Goal: Information Seeking & Learning: Learn about a topic

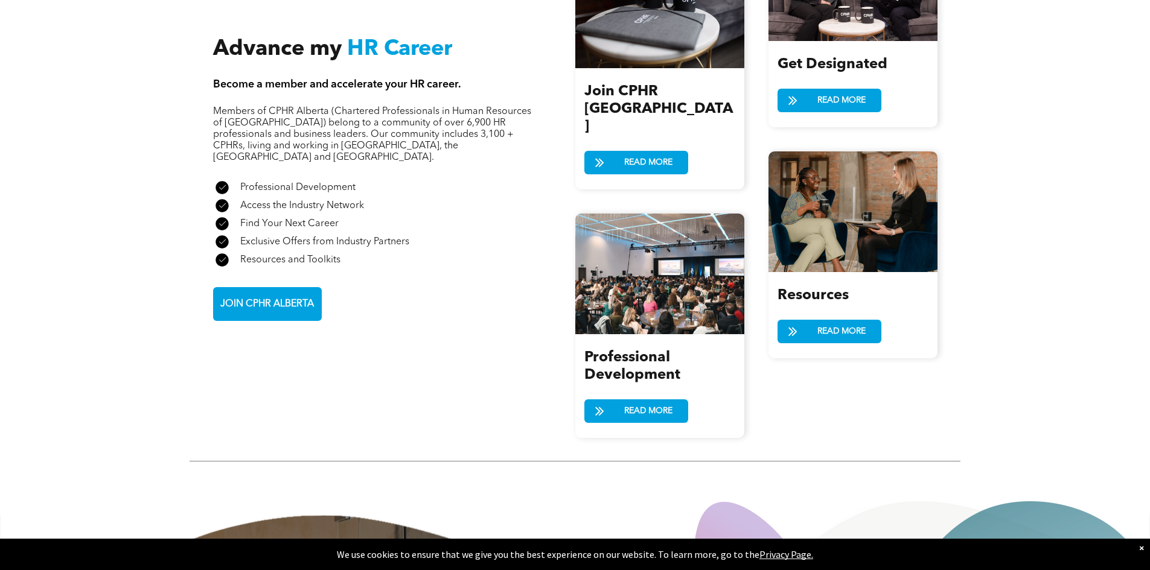
scroll to position [1396, 0]
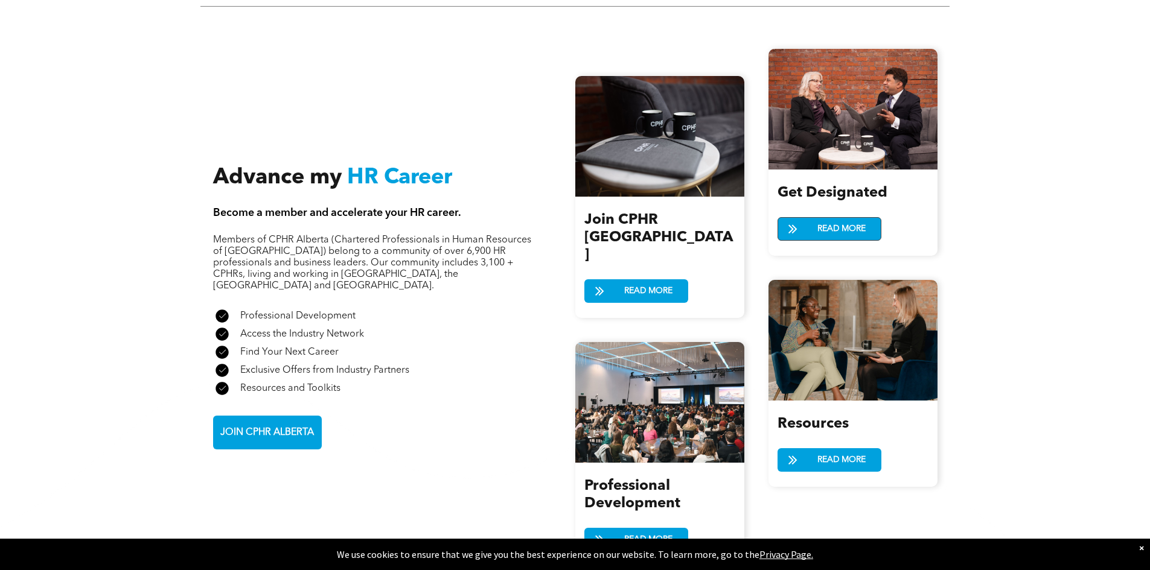
click at [839, 218] on span "READ MORE" at bounding box center [841, 229] width 57 height 22
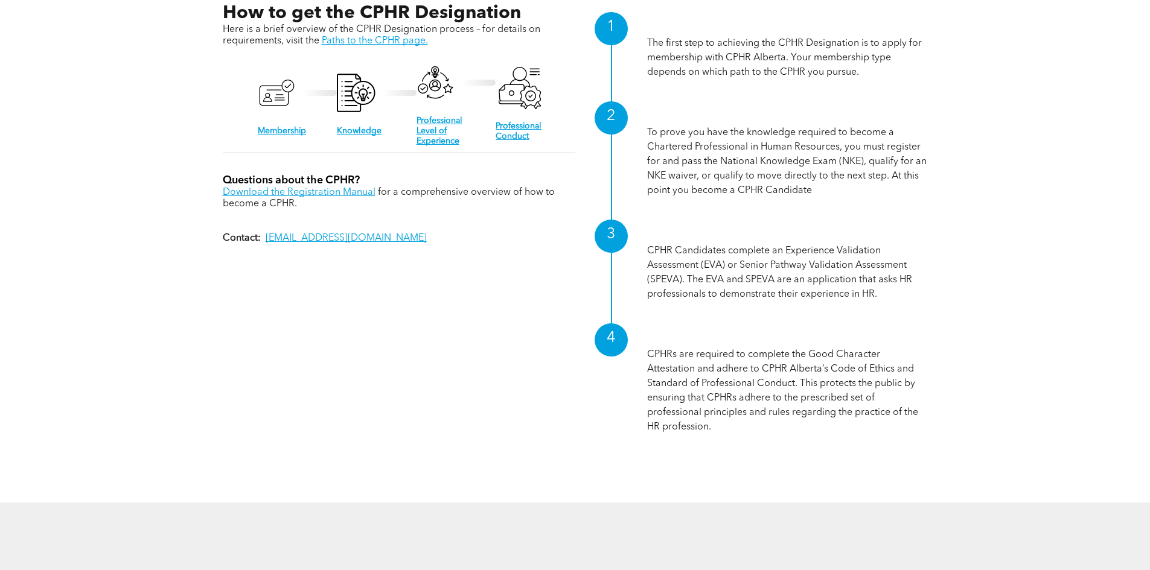
scroll to position [1219, 0]
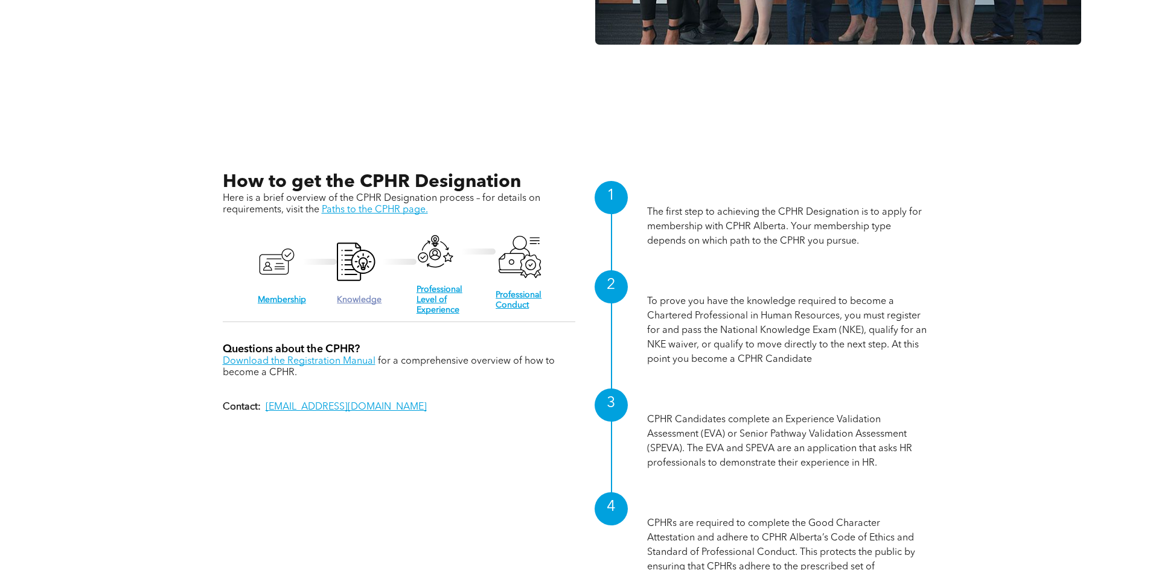
click at [363, 296] on link "Knowledge" at bounding box center [359, 300] width 45 height 8
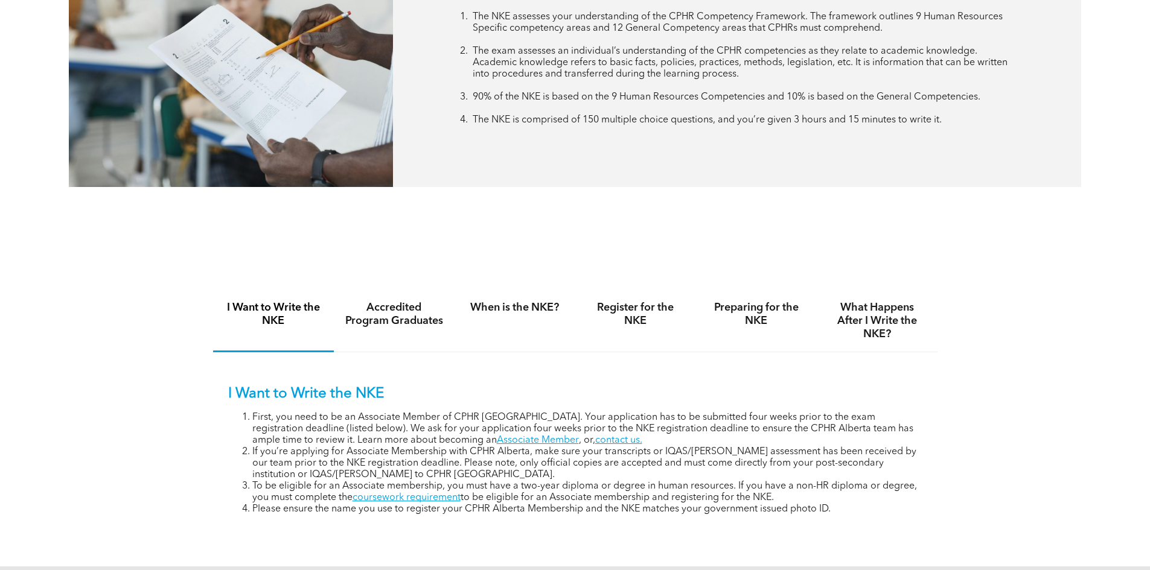
scroll to position [603, 0]
